Goal: Find specific page/section: Find specific page/section

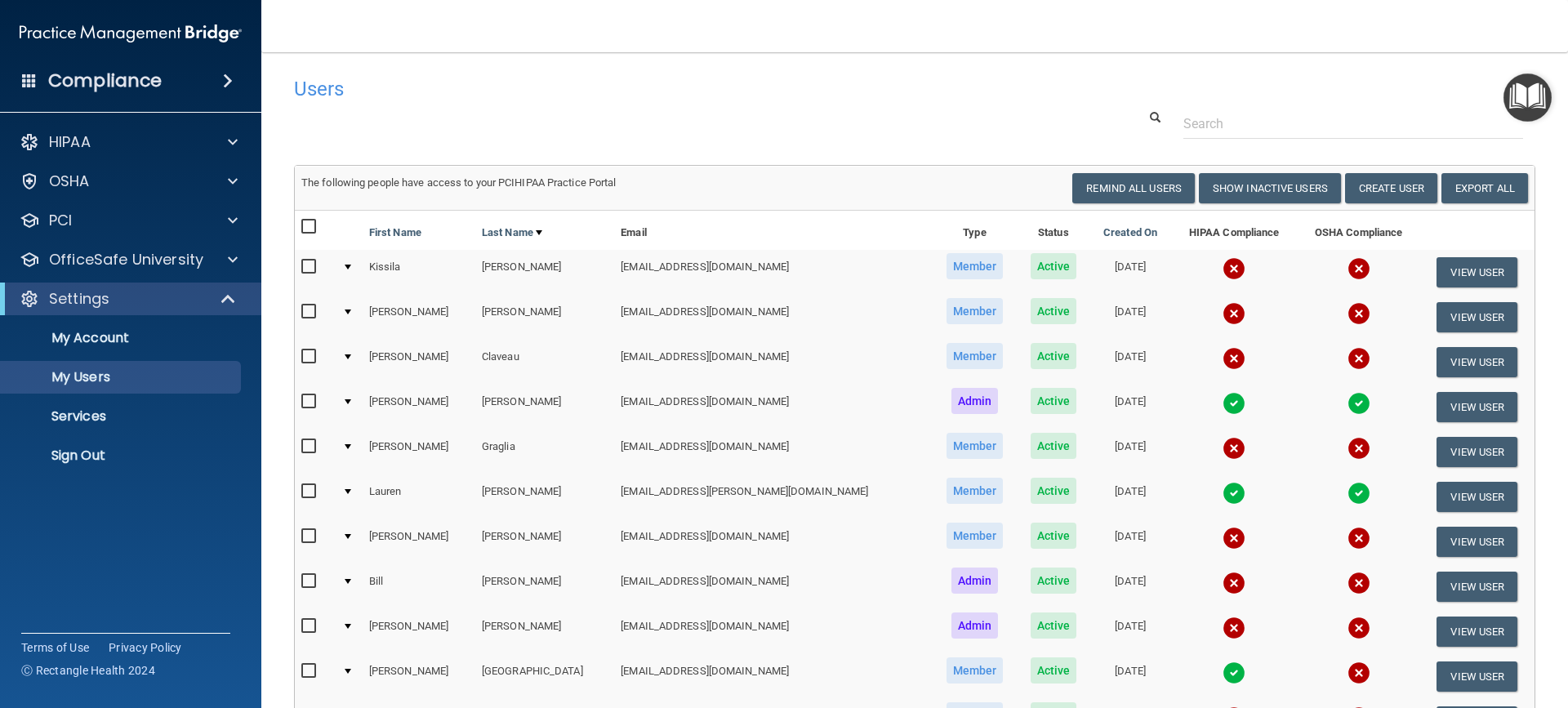
select select "20"
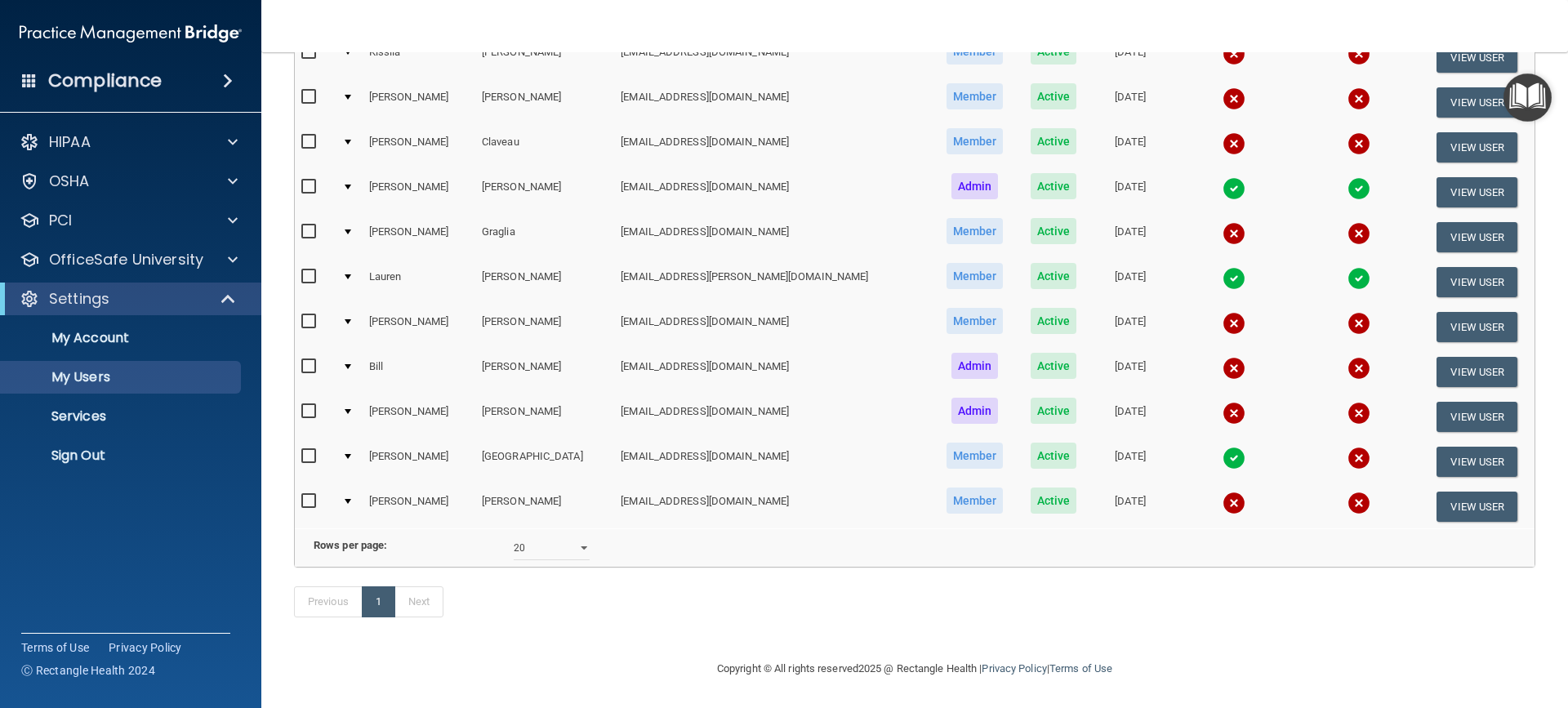
drag, startPoint x: 143, startPoint y: 249, endPoint x: 113, endPoint y: 237, distance: 32.3
click at [113, 237] on div "HIPAA Documents and Policies Report an Incident Business Associates Emergency P…" at bounding box center [131, 302] width 262 height 366
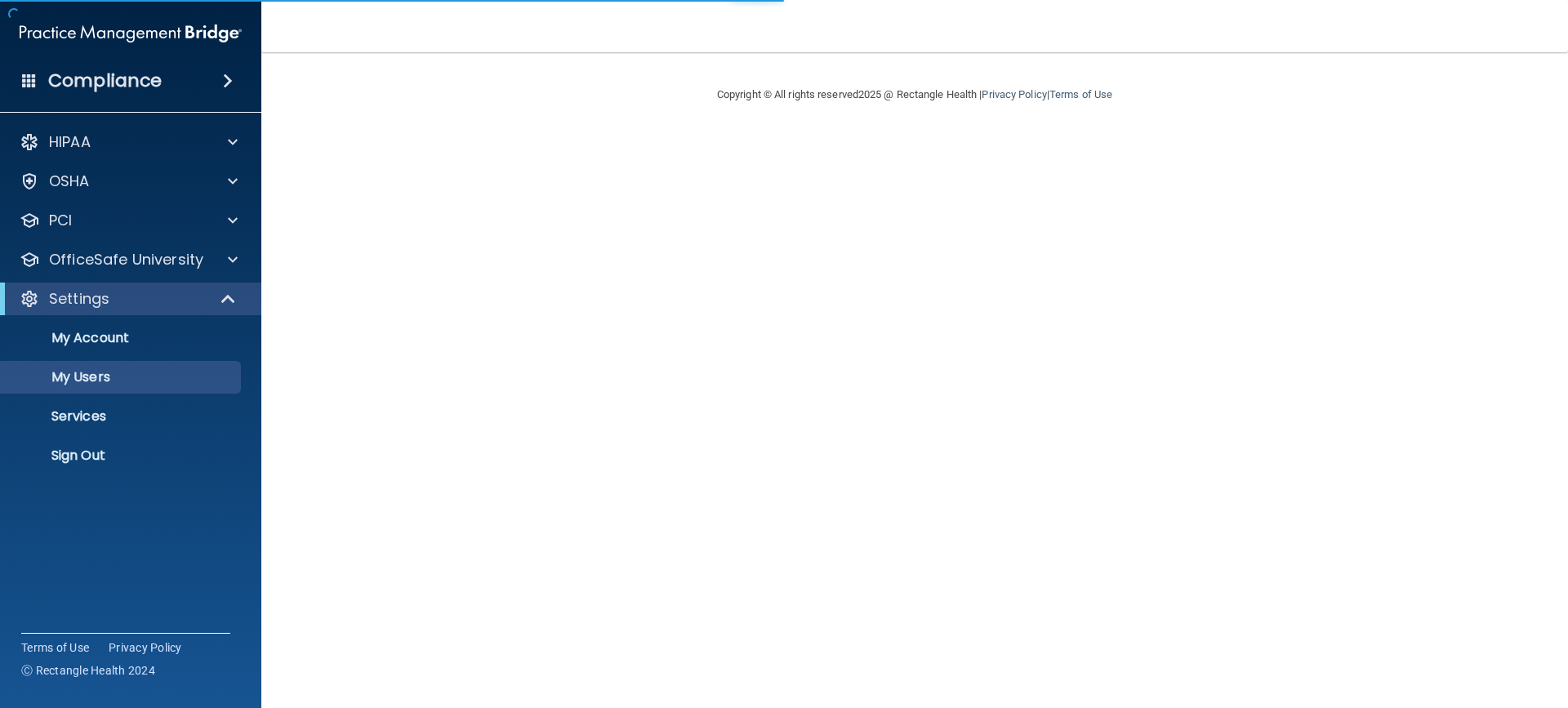
select select "20"
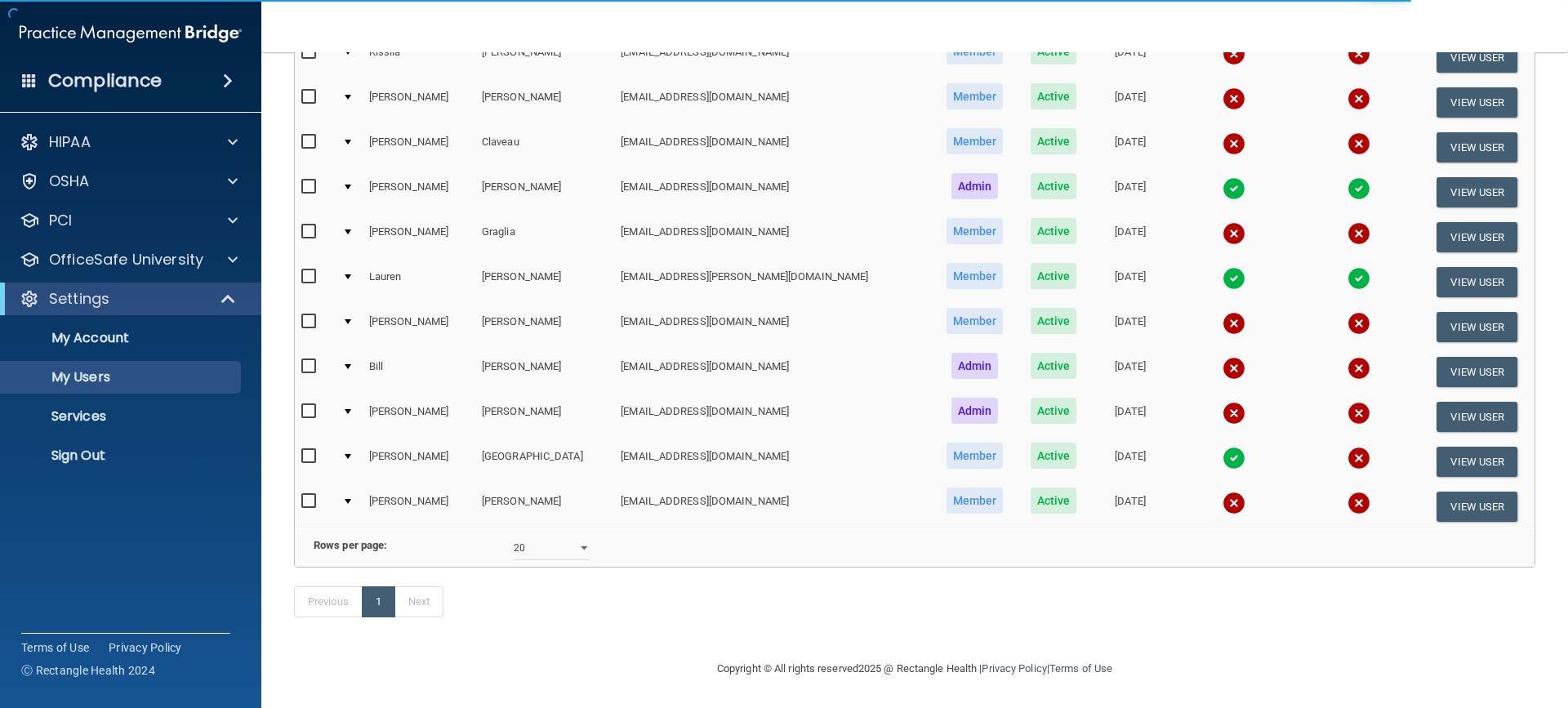
scroll to position [239, 0]
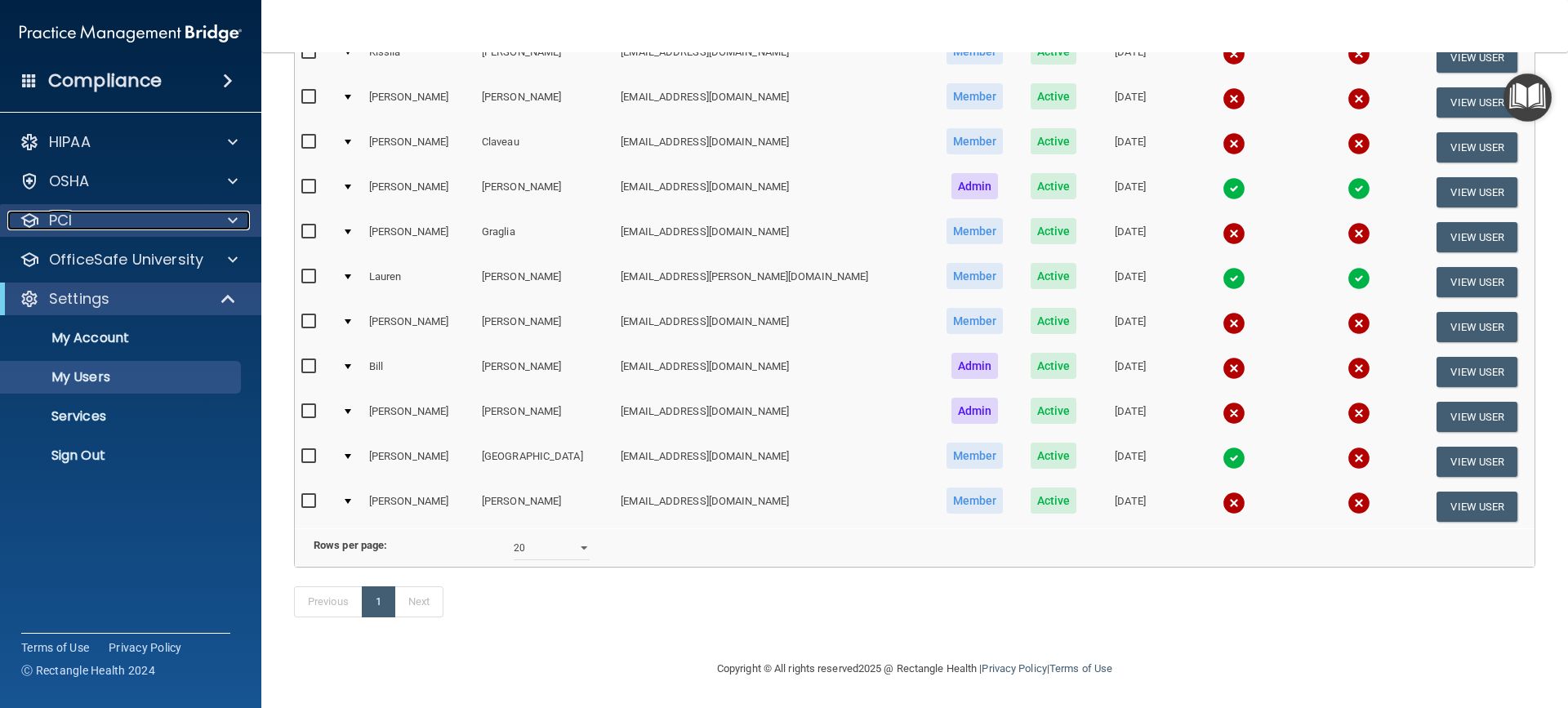
click at [176, 218] on div "PCI" at bounding box center [108, 220] width 202 height 20
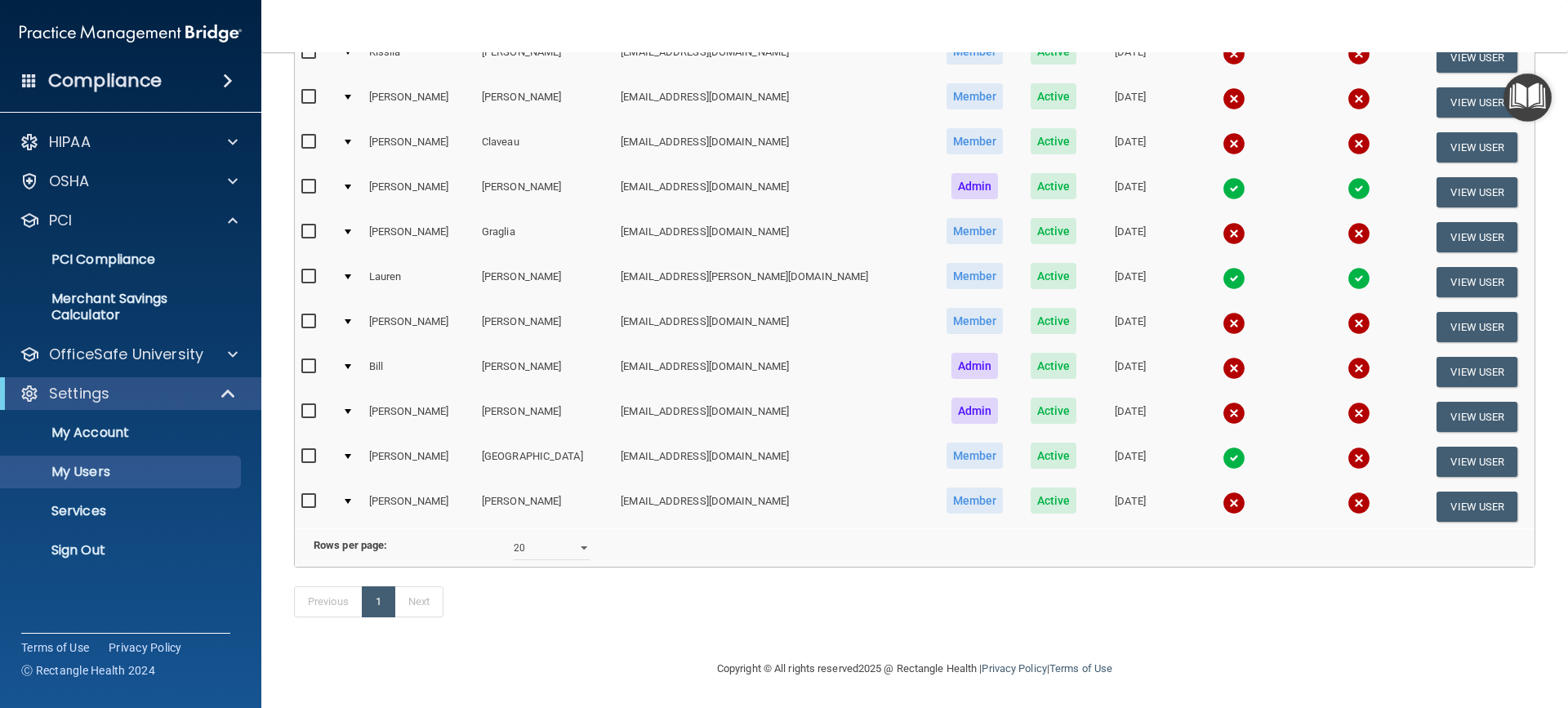
click at [185, 201] on div "HIPAA Documents and Policies Report an Incident Business Associates Emergency P…" at bounding box center [131, 349] width 262 height 460
click at [185, 218] on div "PCI" at bounding box center [108, 220] width 202 height 20
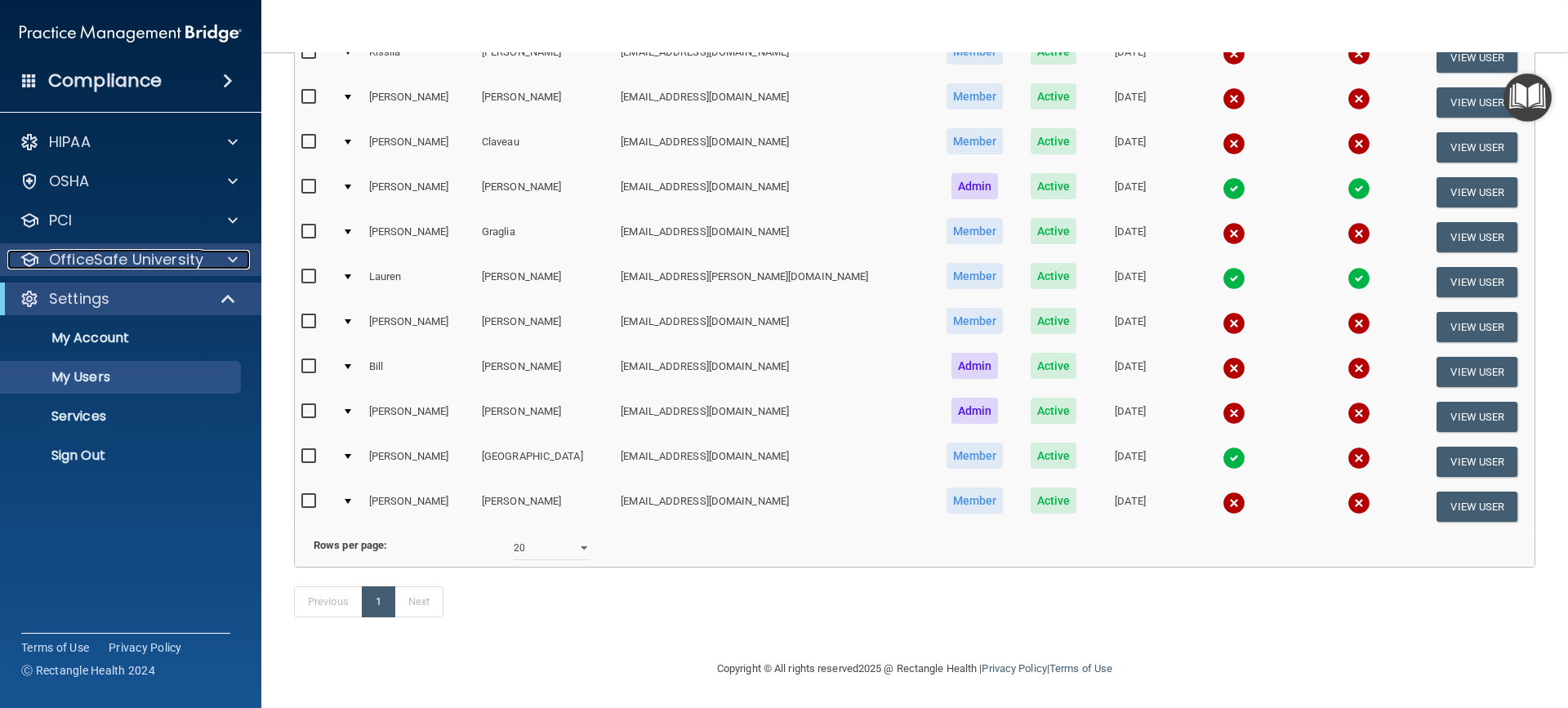
click at [184, 263] on p "OfficeSafe University" at bounding box center [126, 259] width 154 height 20
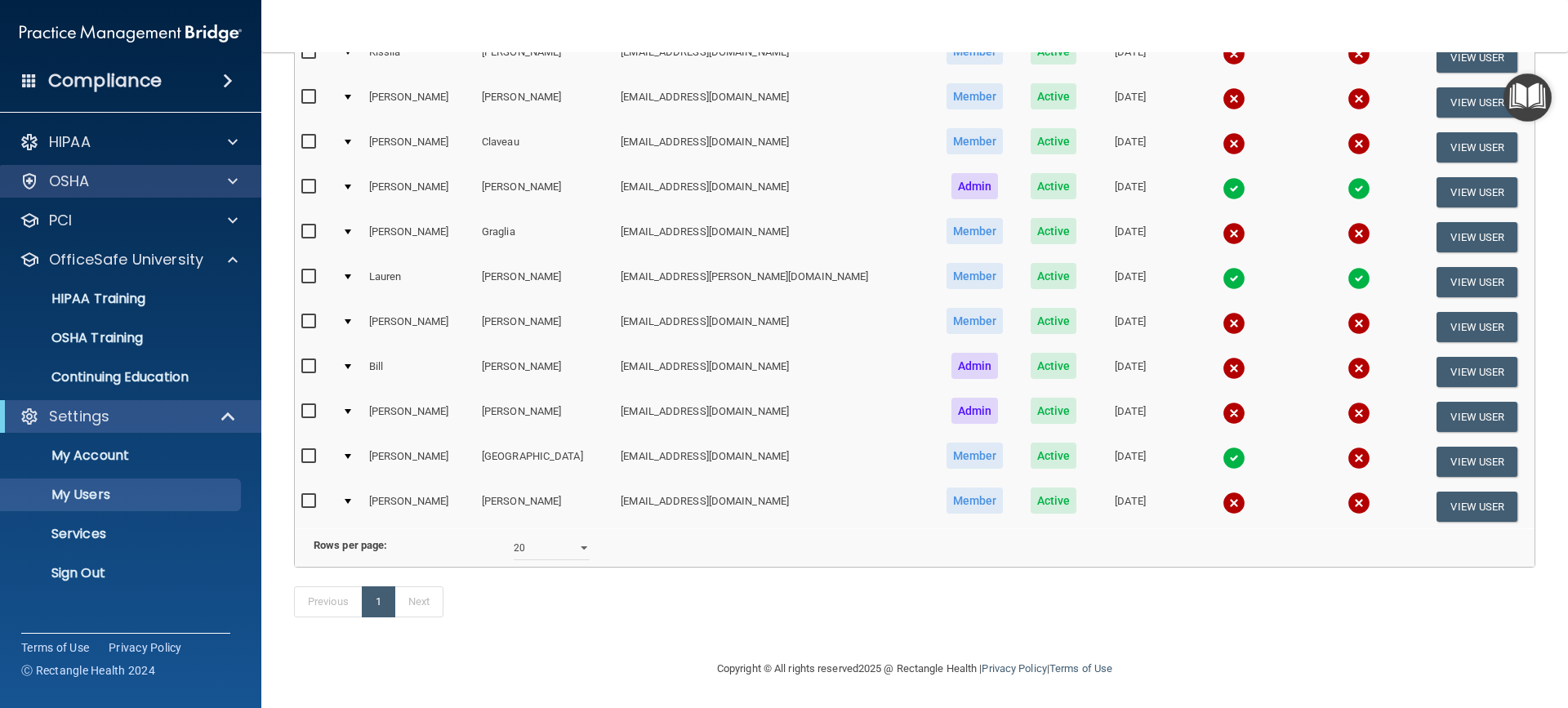
click at [177, 196] on div "OSHA" at bounding box center [131, 182] width 262 height 33
click at [172, 187] on div "OSHA" at bounding box center [108, 181] width 202 height 20
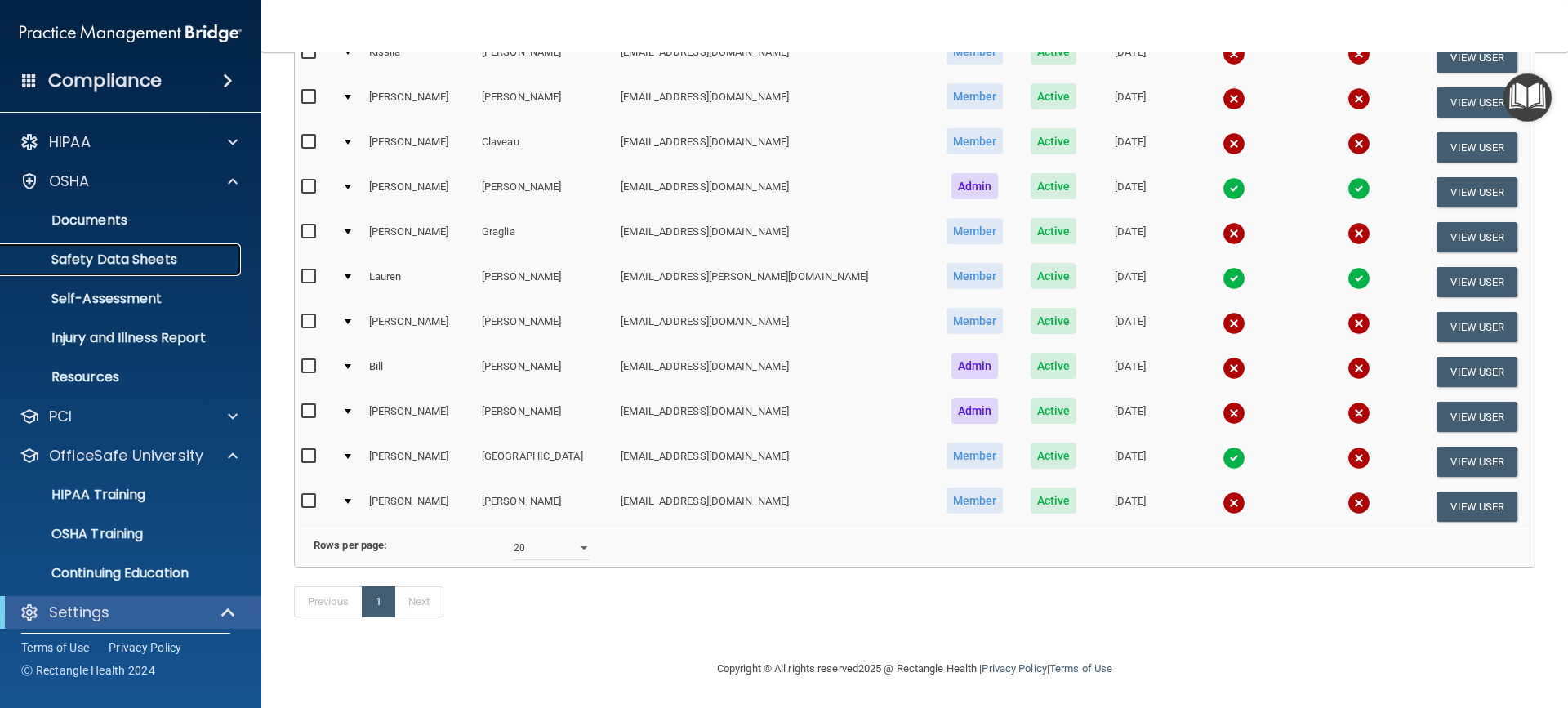
click at [160, 260] on p "Safety Data Sheets" at bounding box center [121, 259] width 223 height 16
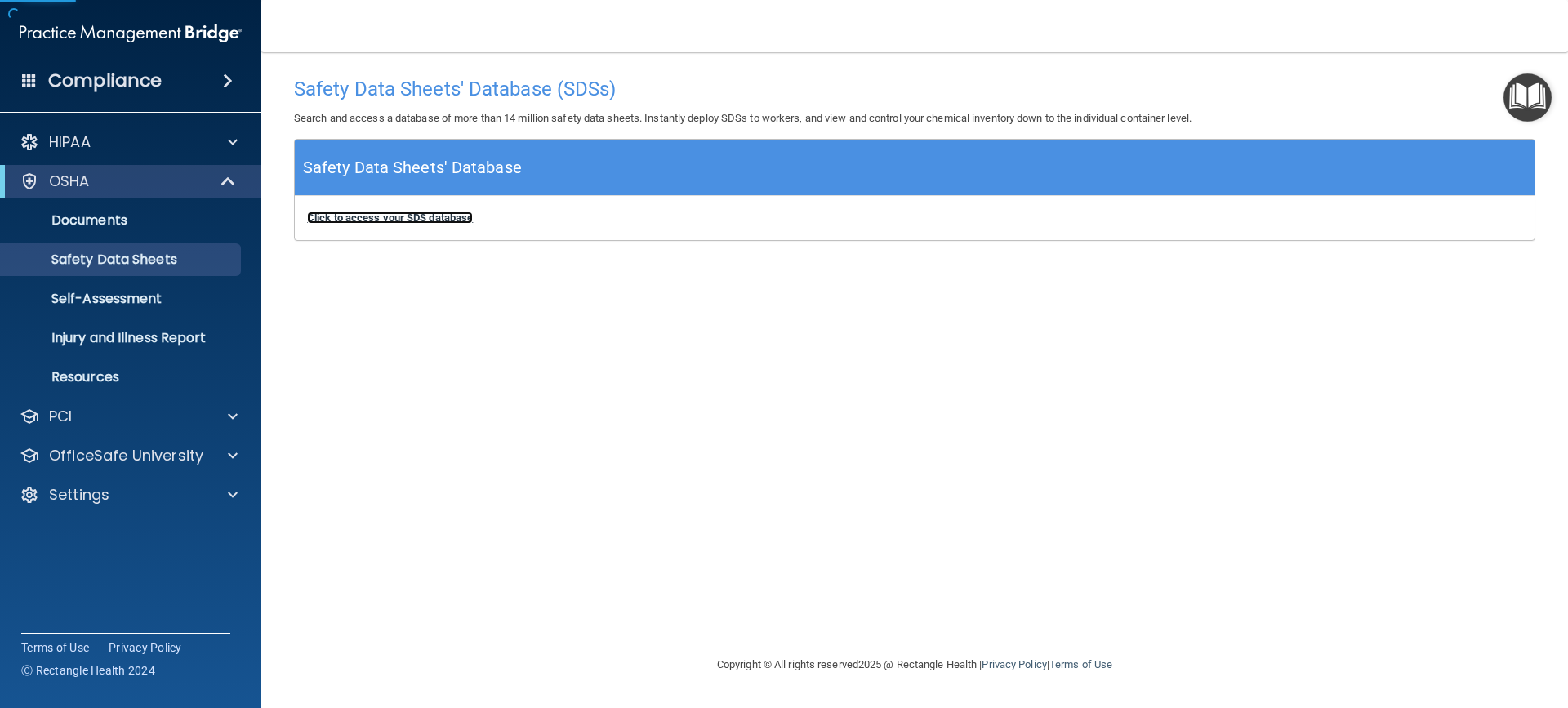
click at [381, 220] on b "Click to access your SDS database" at bounding box center [390, 218] width 166 height 12
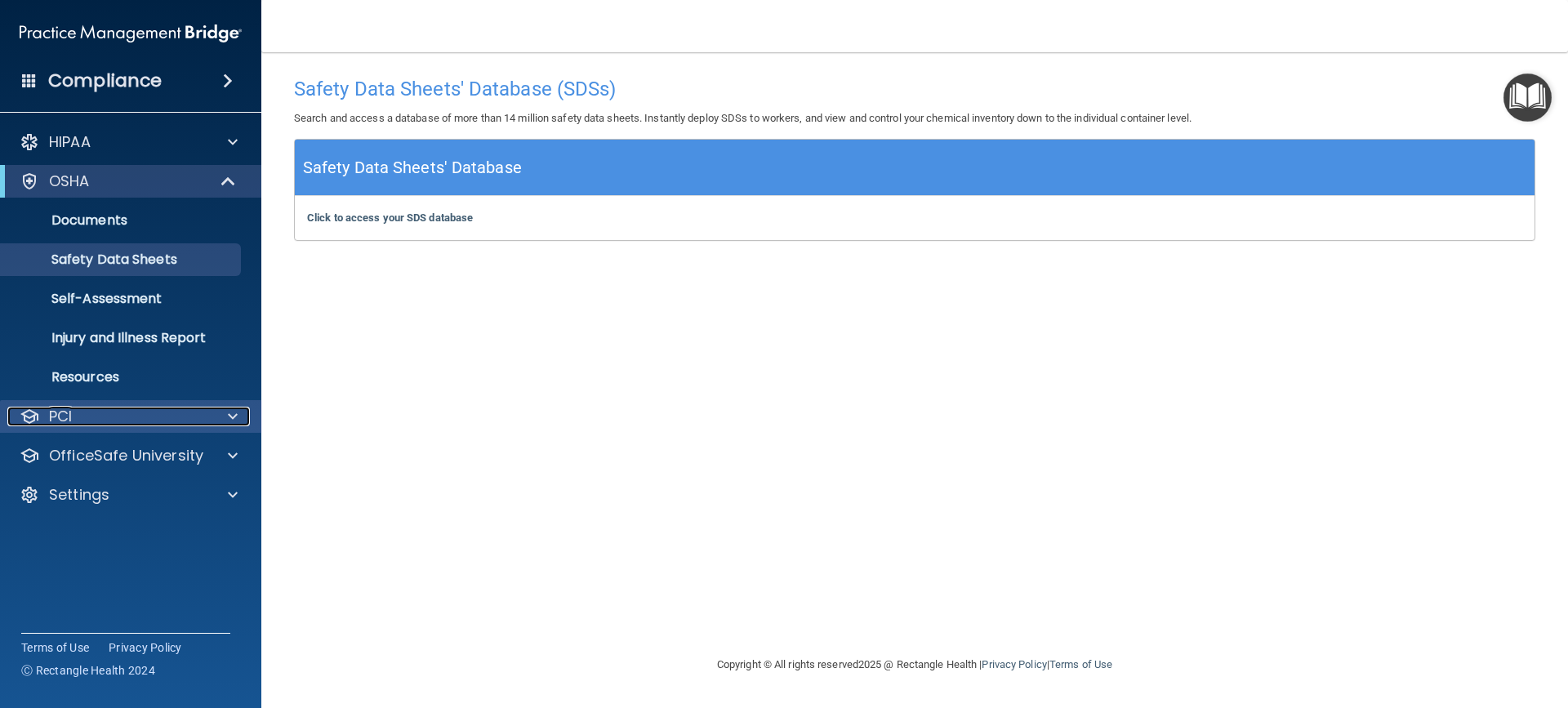
click at [210, 409] on div at bounding box center [230, 416] width 40 height 20
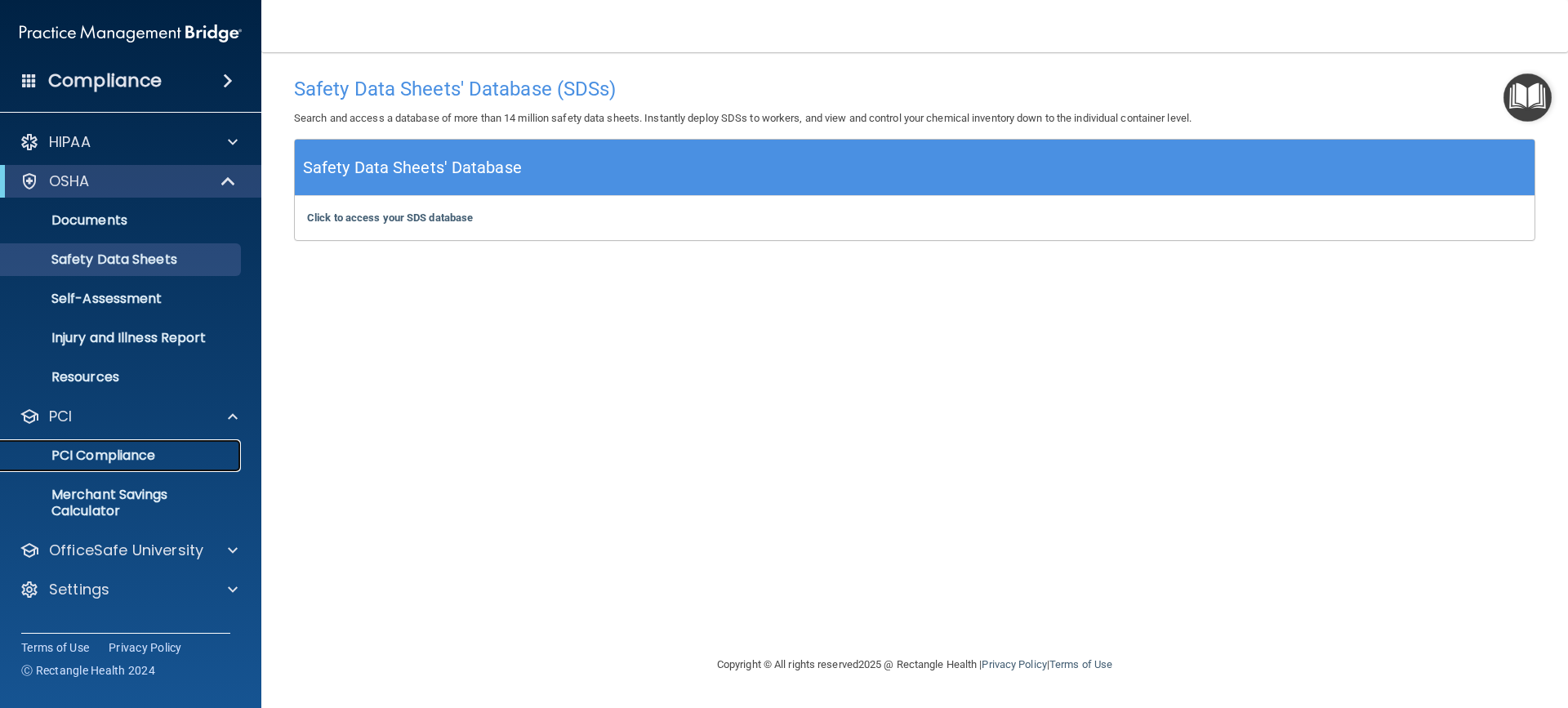
click at [202, 445] on link "PCI Compliance" at bounding box center [112, 456] width 257 height 33
